Goal: Information Seeking & Learning: Learn about a topic

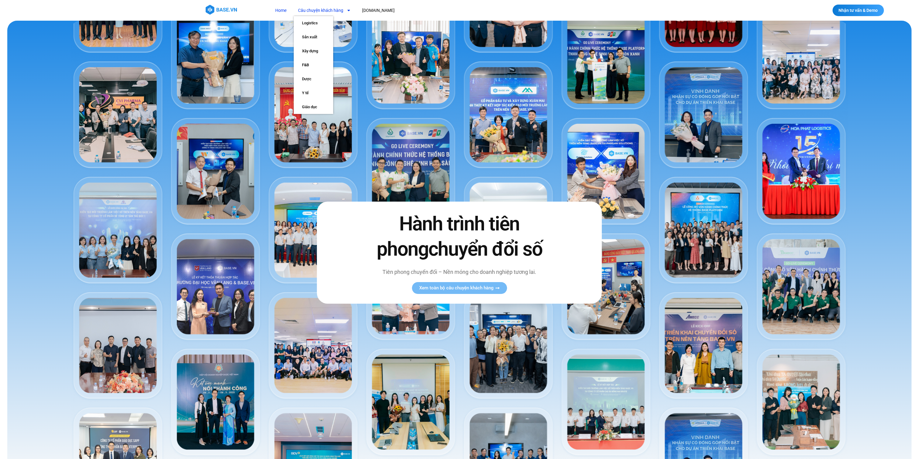
click at [334, 8] on link "Câu chuyện khách hàng" at bounding box center [325, 10] width 62 height 11
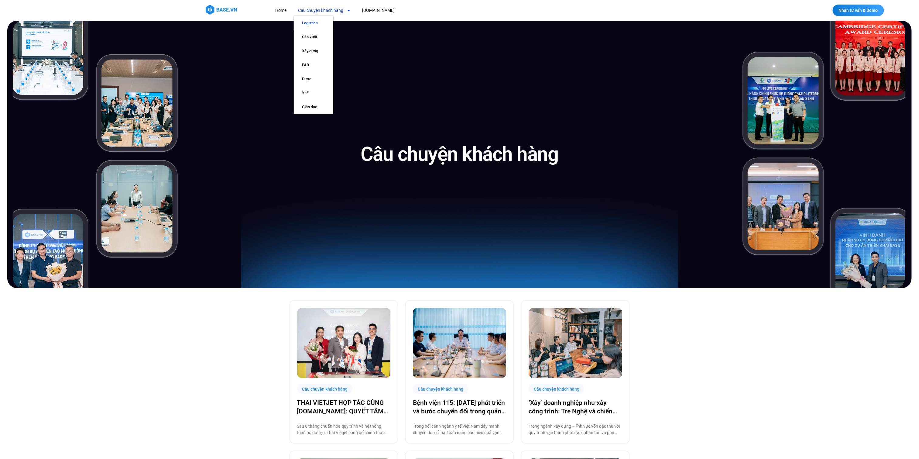
click at [312, 25] on link "Logistics" at bounding box center [314, 23] width 40 height 14
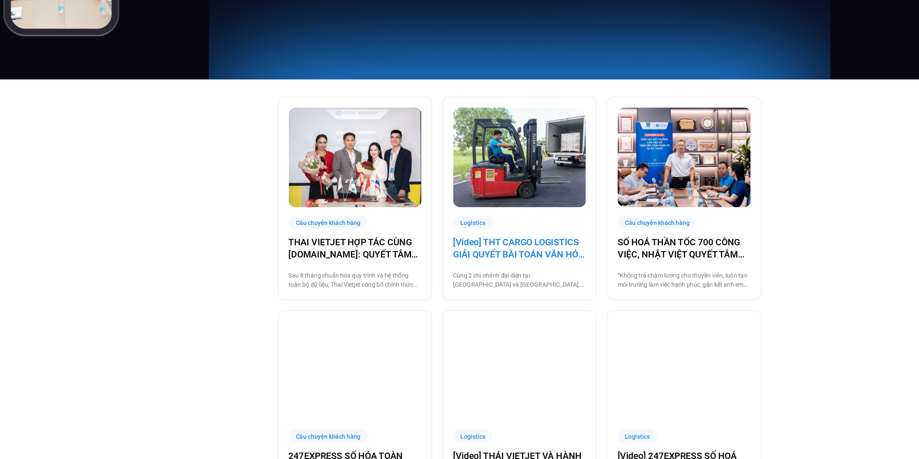
scroll to position [231, 0]
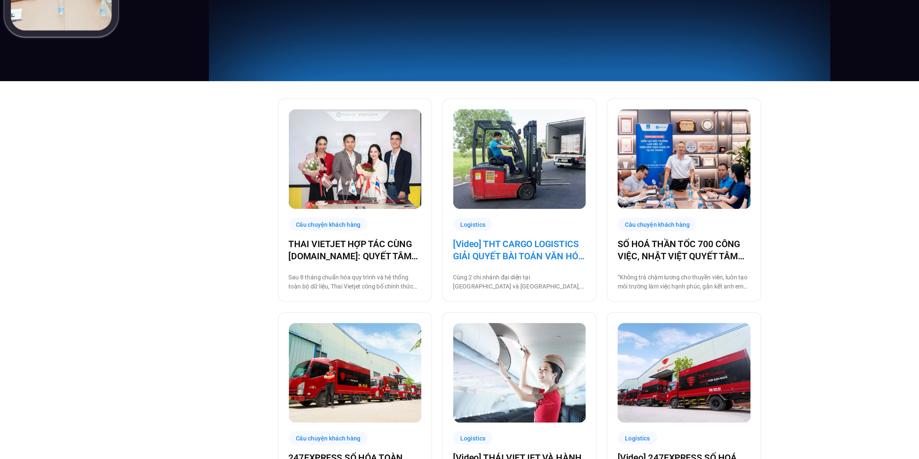
click at [454, 180] on link "[Video] THT CARGO LOGISTICS GIẢI QUYẾT BÀI TOÁN VĂN HÓA NHẰM TĂNG TRƯỞNG BỀN VỮ…" at bounding box center [459, 175] width 93 height 17
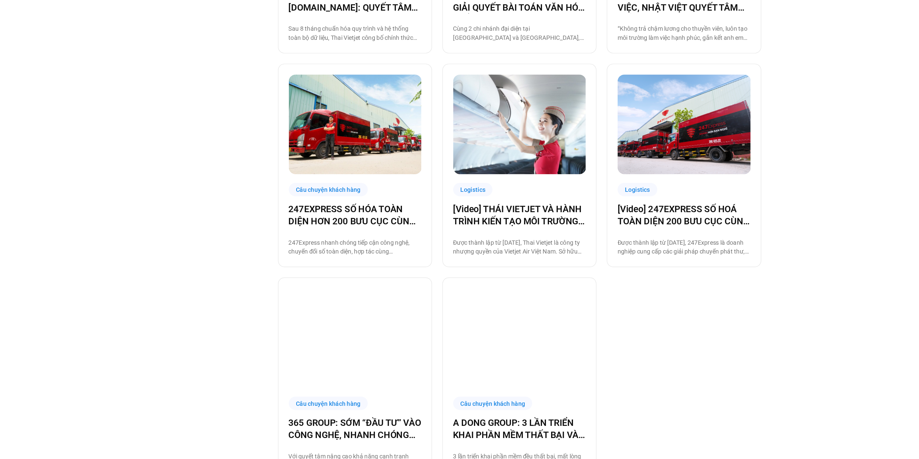
scroll to position [273, 0]
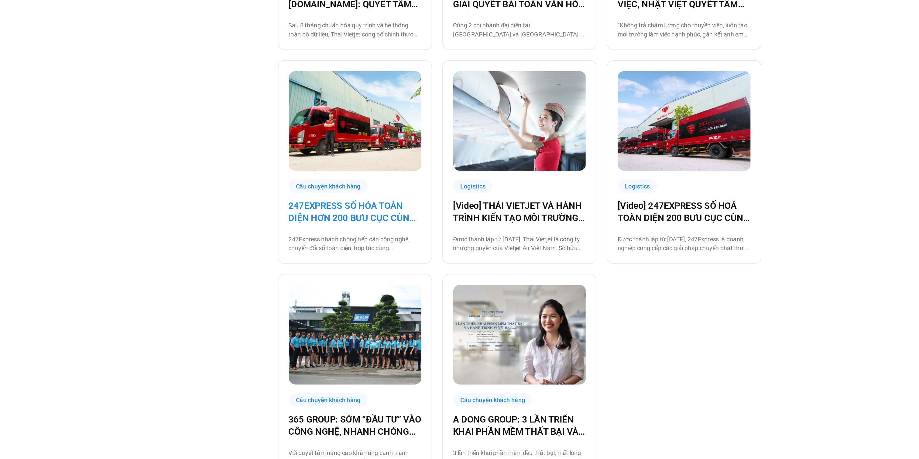
click at [347, 286] on link "247EXPRESS SỐ HÓA TOÀN DIỆN HƠN 200 BƯU CỤC CÙNG BASE.VN" at bounding box center [343, 284] width 93 height 17
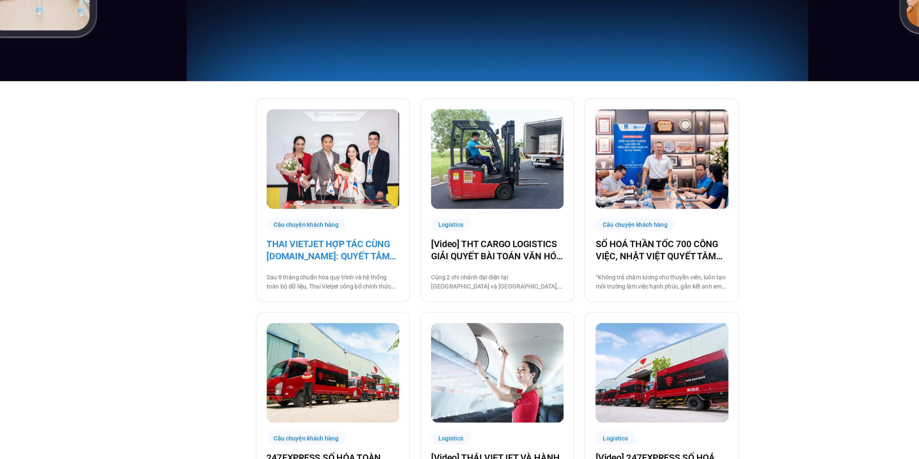
scroll to position [187, 0]
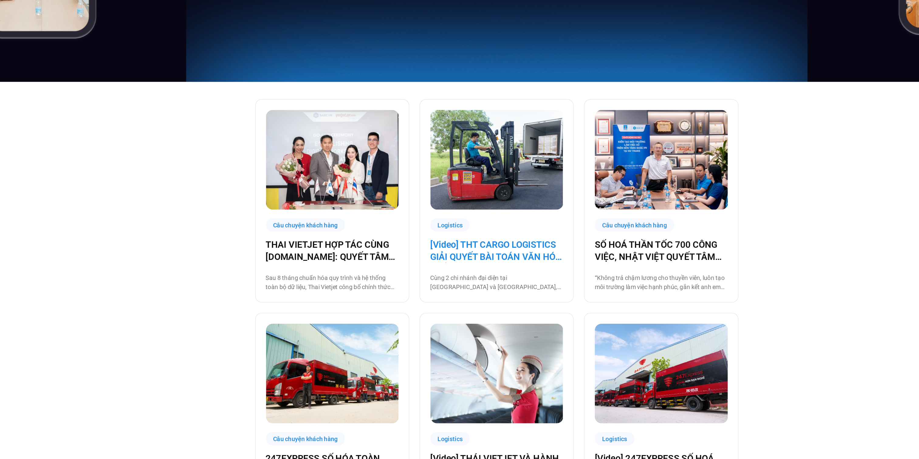
click at [434, 217] on link "[Video] THT CARGO LOGISTICS GIẢI QUYẾT BÀI TOÁN VĂN HÓA NHẰM TĂNG TRƯỞNG BỀN VỮ…" at bounding box center [459, 219] width 93 height 17
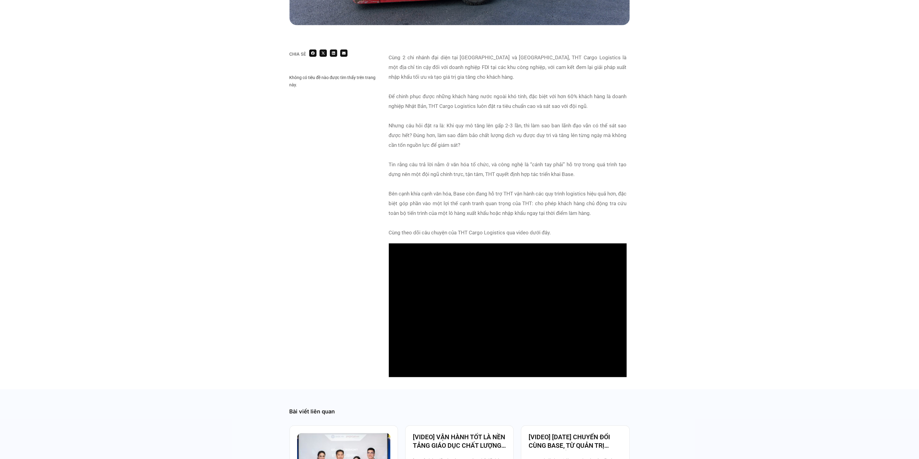
scroll to position [354, 0]
